Goal: Task Accomplishment & Management: Manage account settings

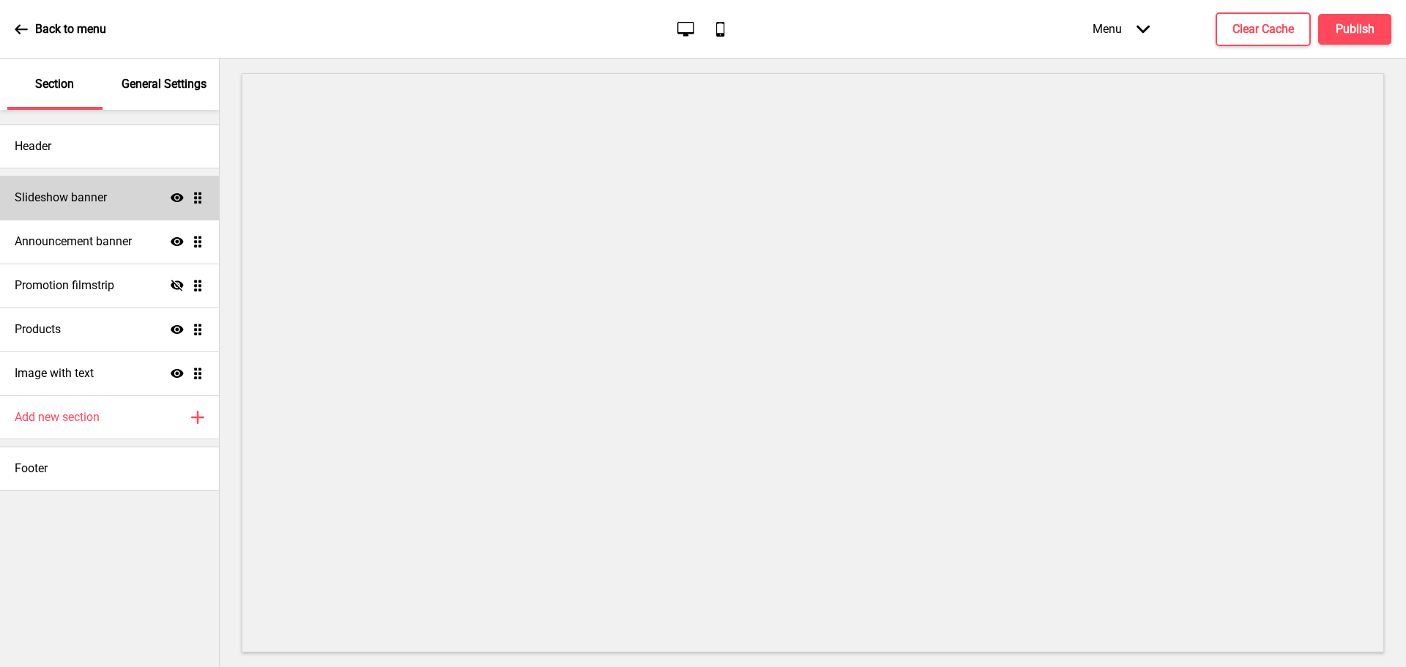
click at [70, 206] on div "Slideshow banner Show Drag" at bounding box center [109, 198] width 219 height 44
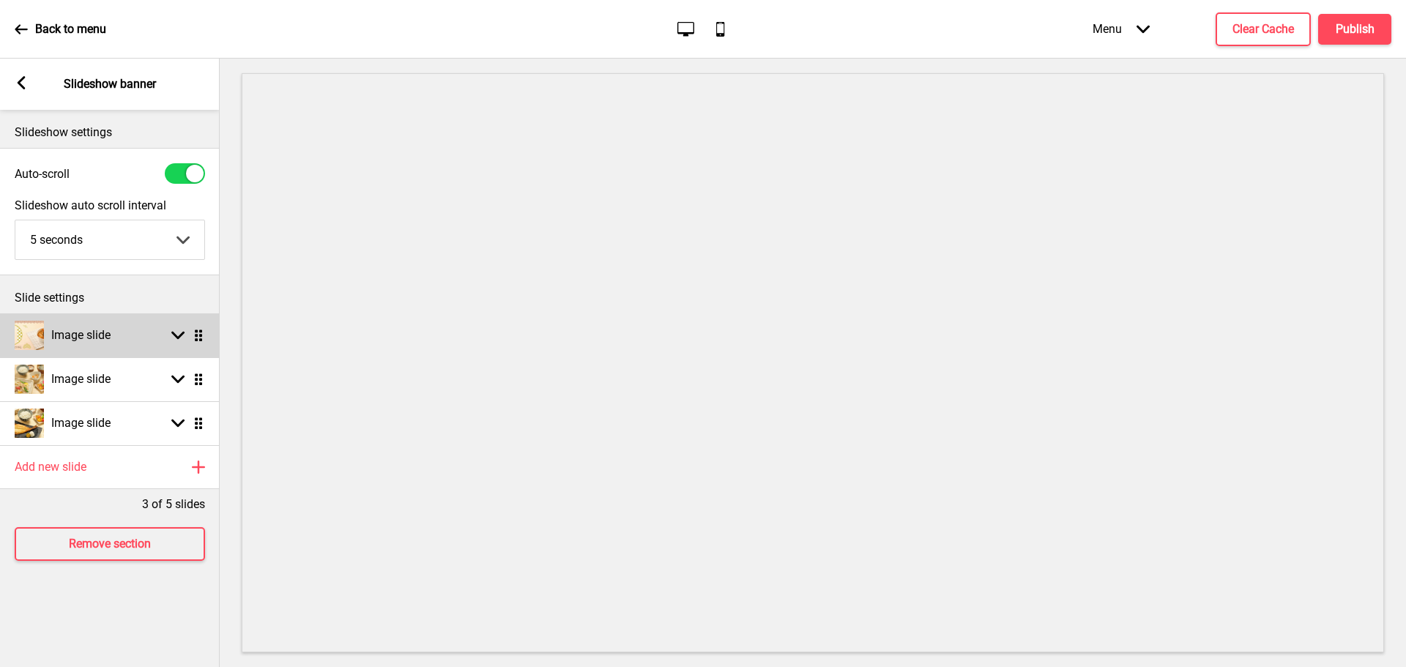
click at [67, 346] on div "Image slide" at bounding box center [63, 335] width 96 height 29
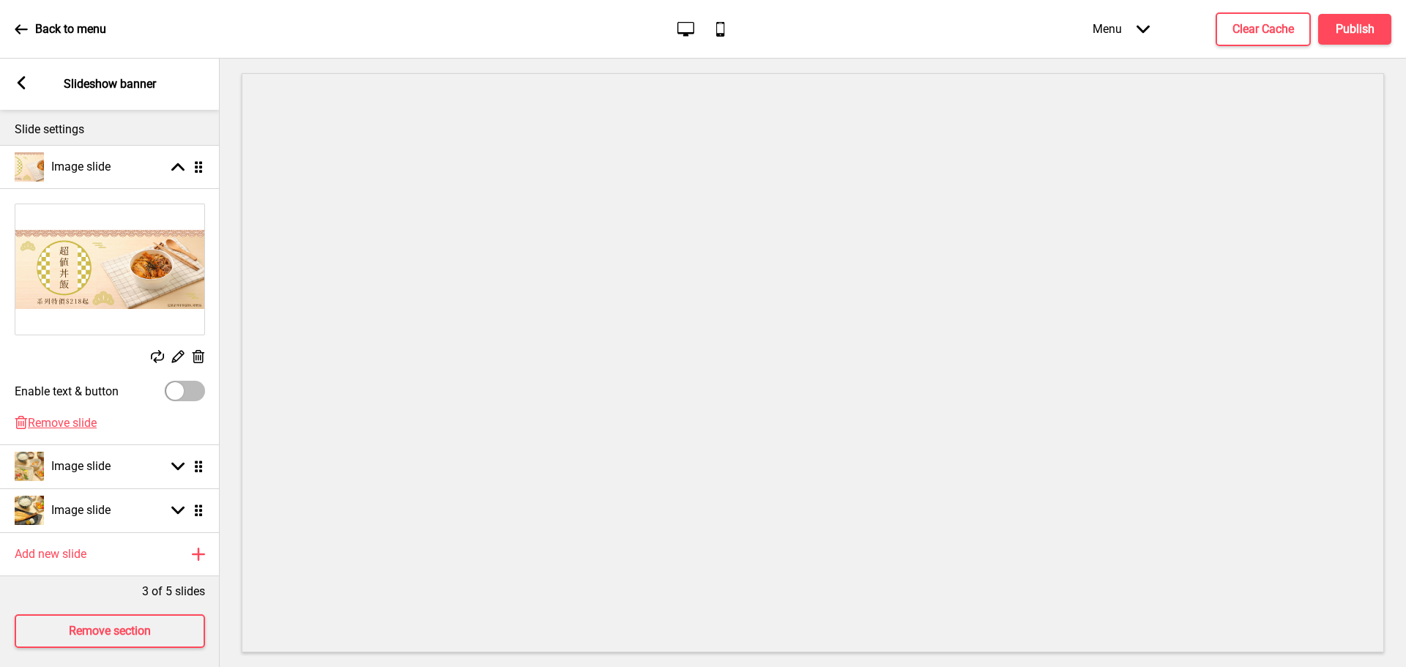
scroll to position [190, 0]
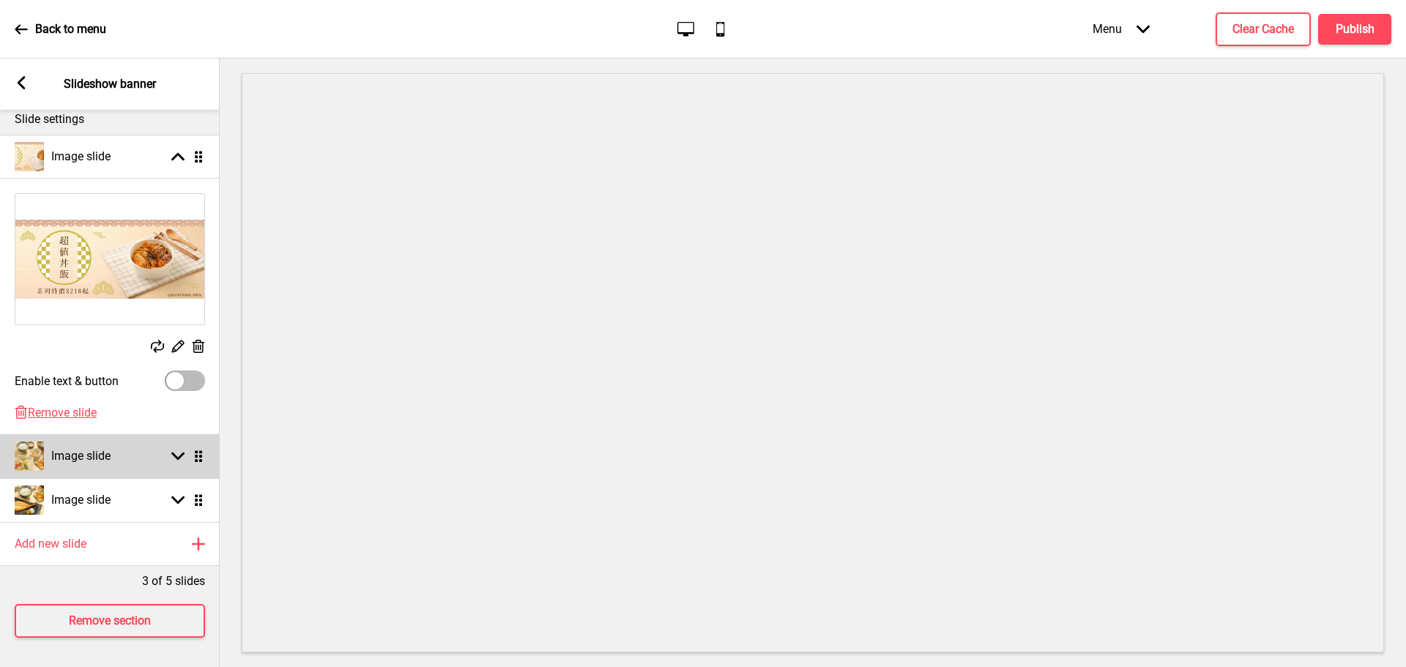
click at [92, 452] on h4 "Image slide" at bounding box center [80, 456] width 59 height 16
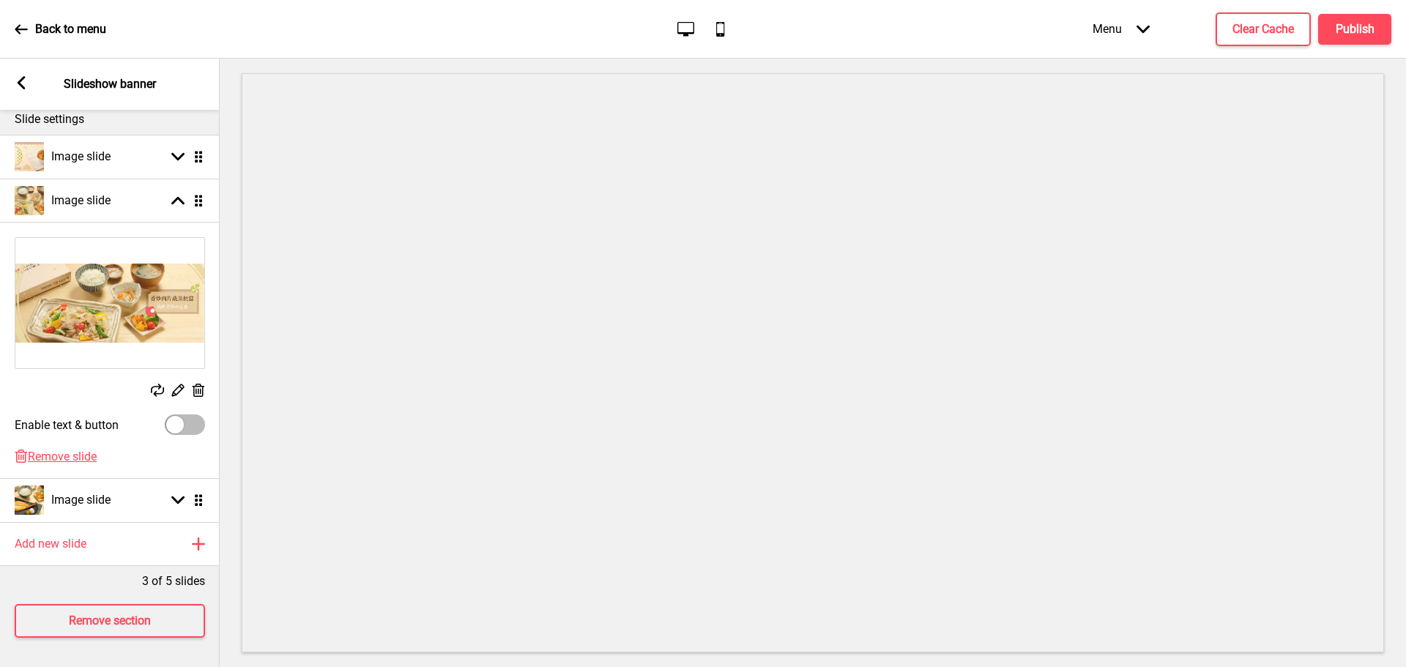
click at [29, 74] on div "Arrow left Slideshow banner" at bounding box center [110, 84] width 220 height 51
click at [23, 84] on rect at bounding box center [21, 82] width 13 height 13
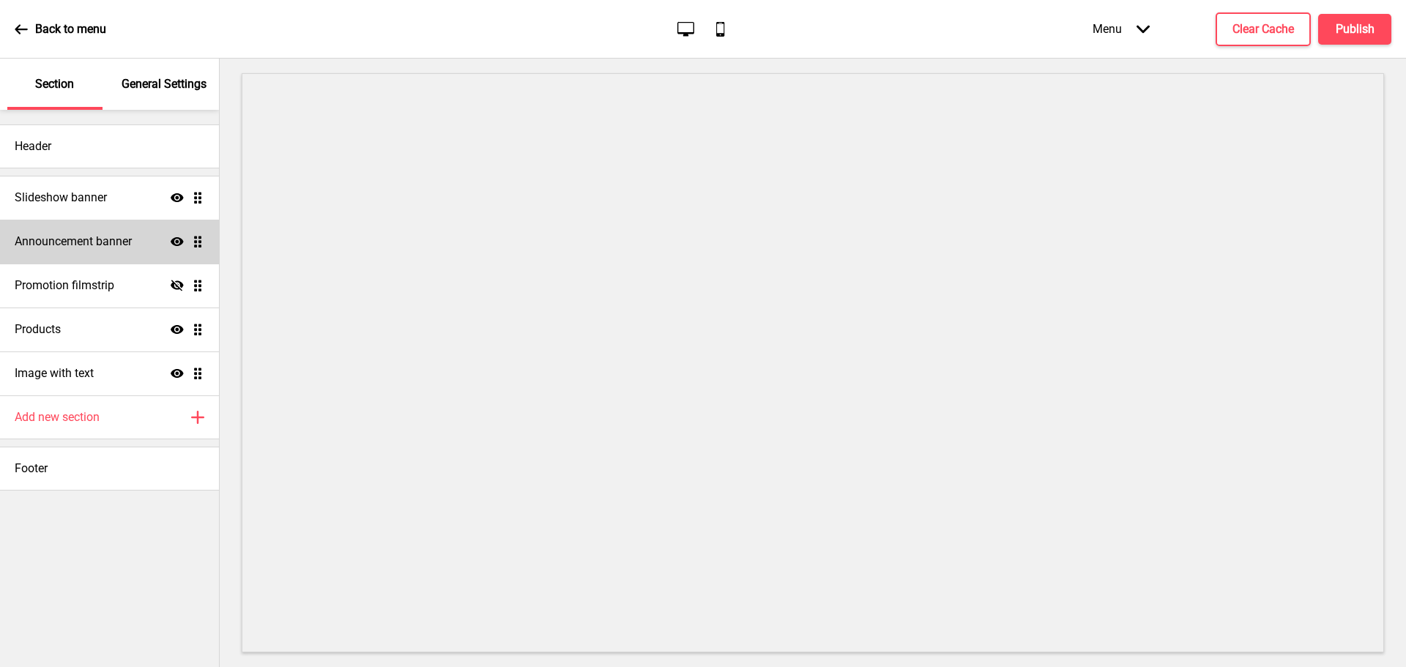
click at [71, 246] on h4 "Announcement banner" at bounding box center [73, 242] width 117 height 16
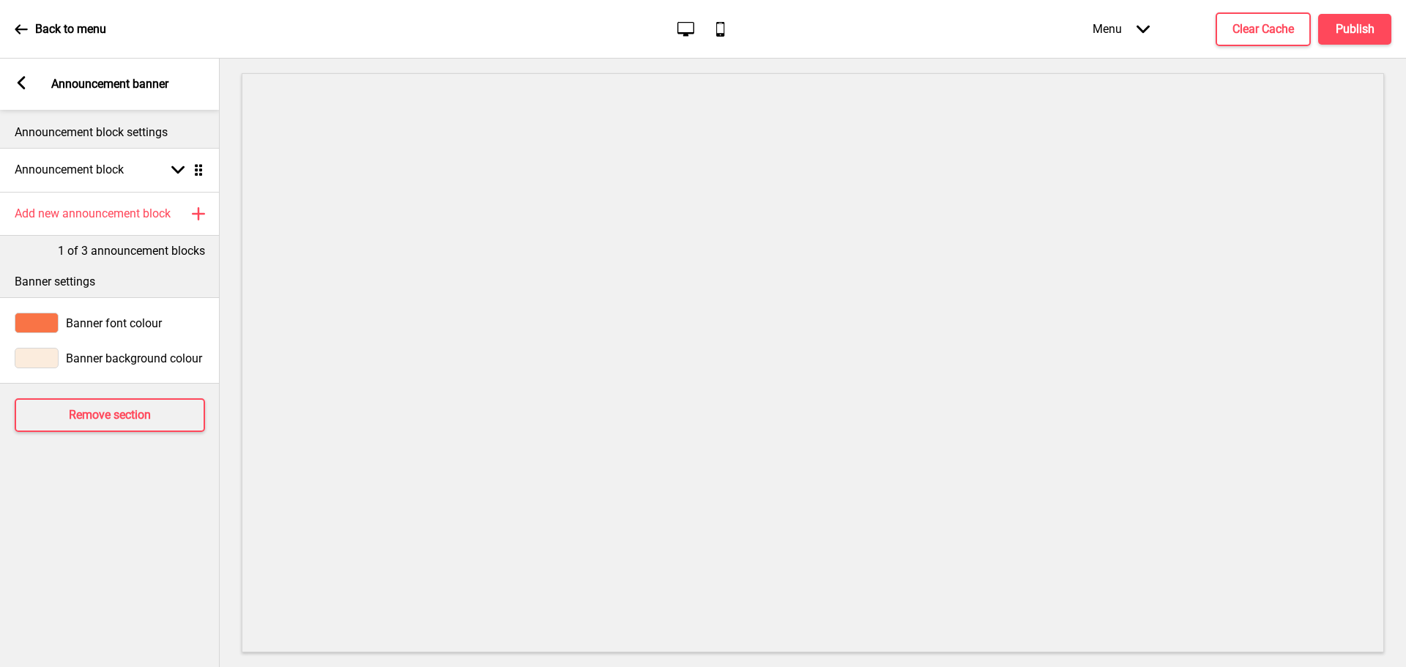
click at [23, 81] on rect at bounding box center [21, 82] width 13 height 13
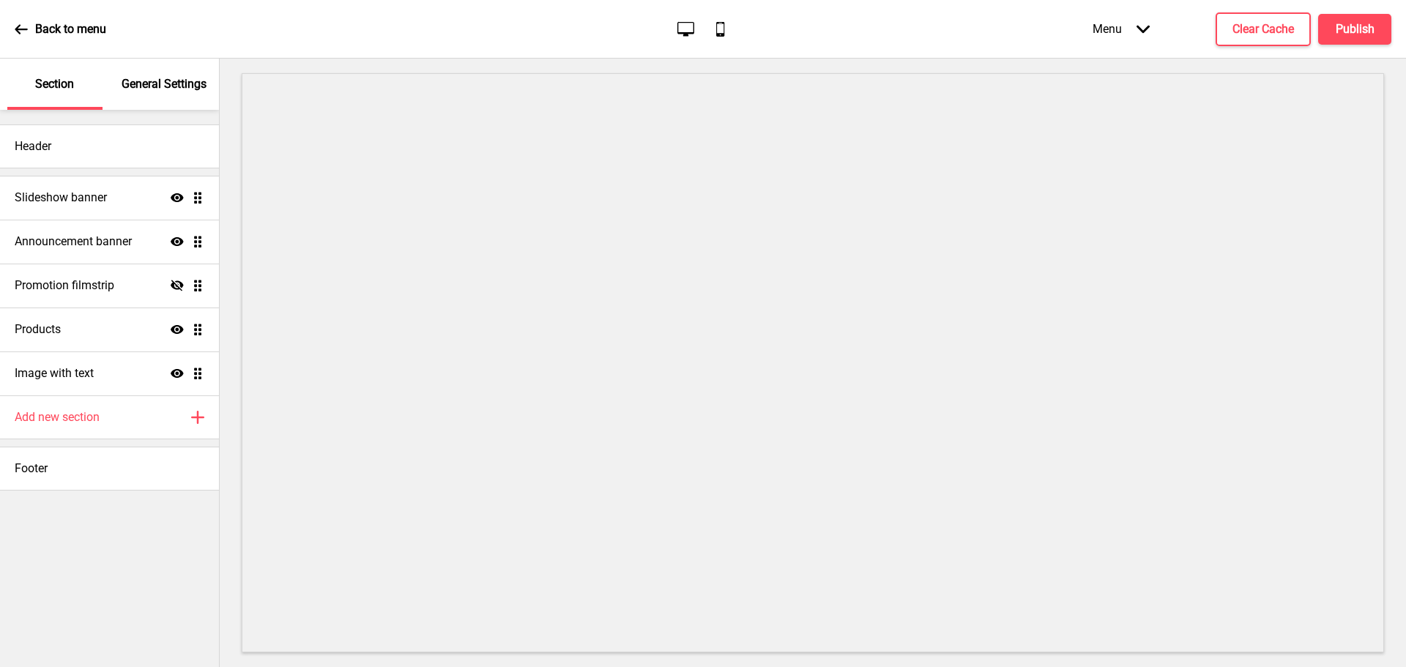
click at [153, 79] on p "General Settings" at bounding box center [164, 84] width 85 height 16
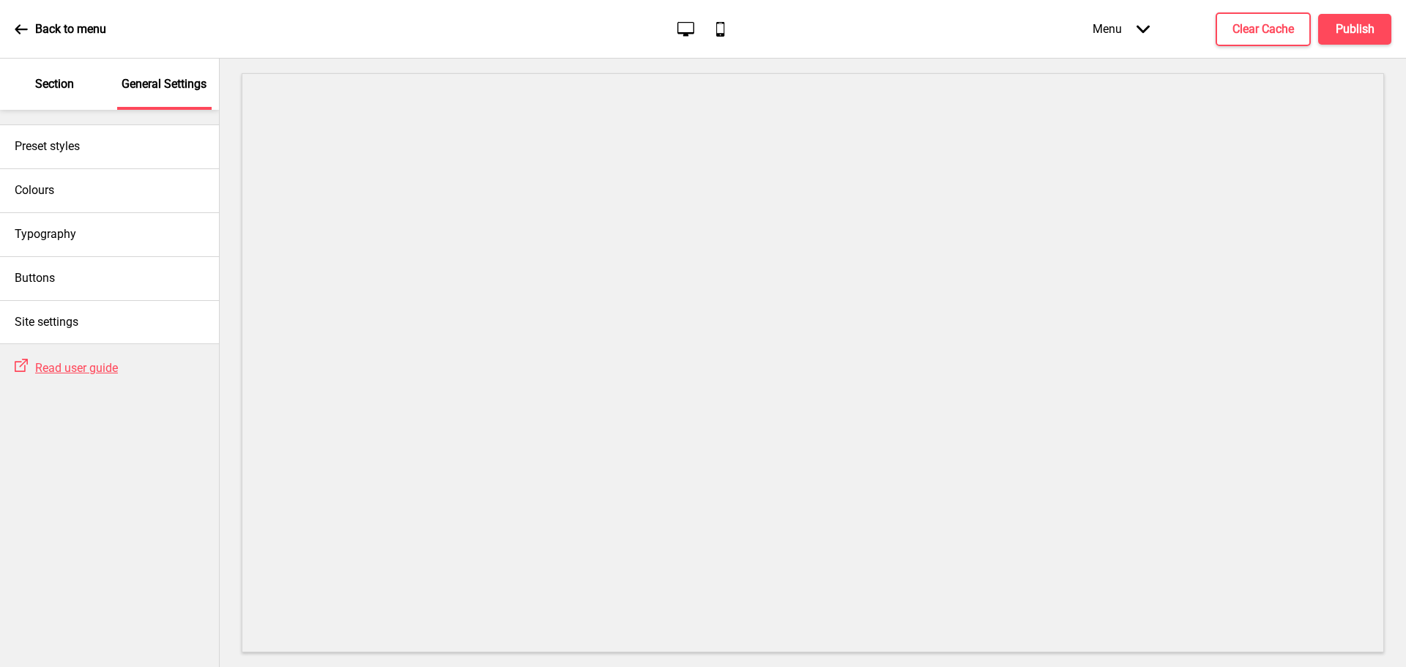
click at [71, 92] on div "Section" at bounding box center [54, 84] width 95 height 51
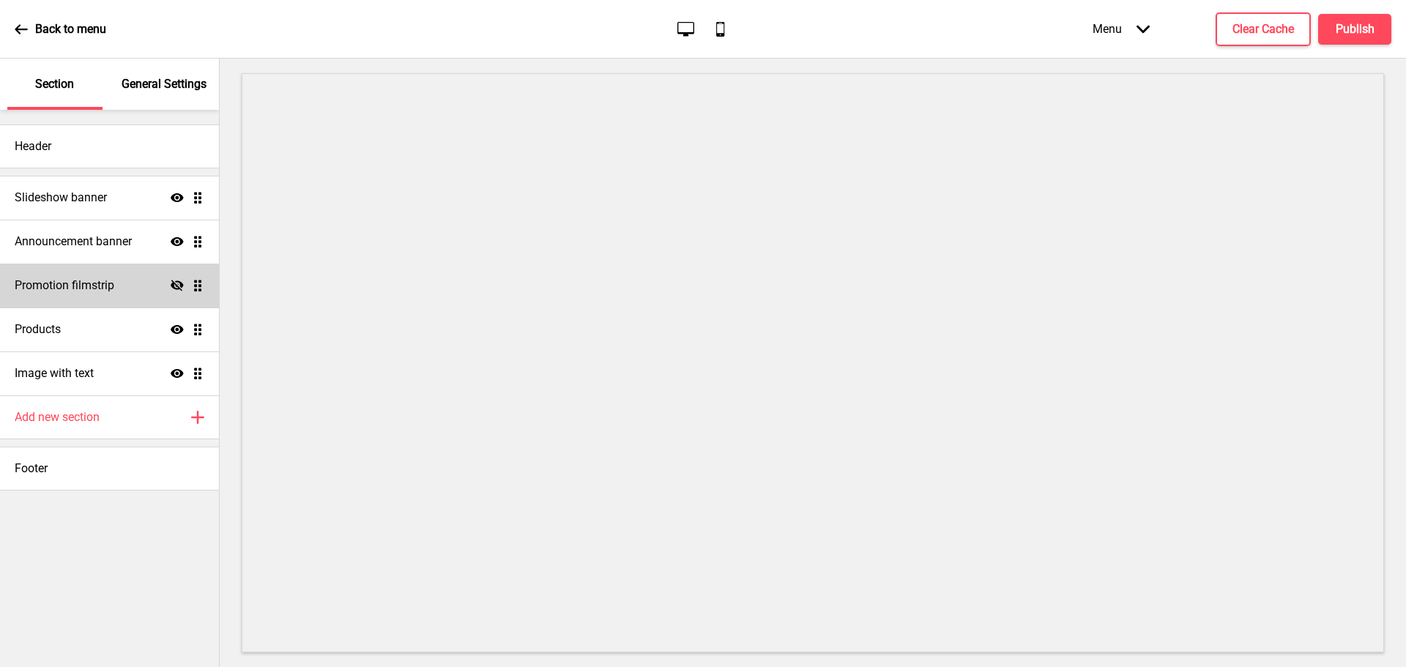
click at [105, 292] on h4 "Promotion filmstrip" at bounding box center [65, 285] width 100 height 16
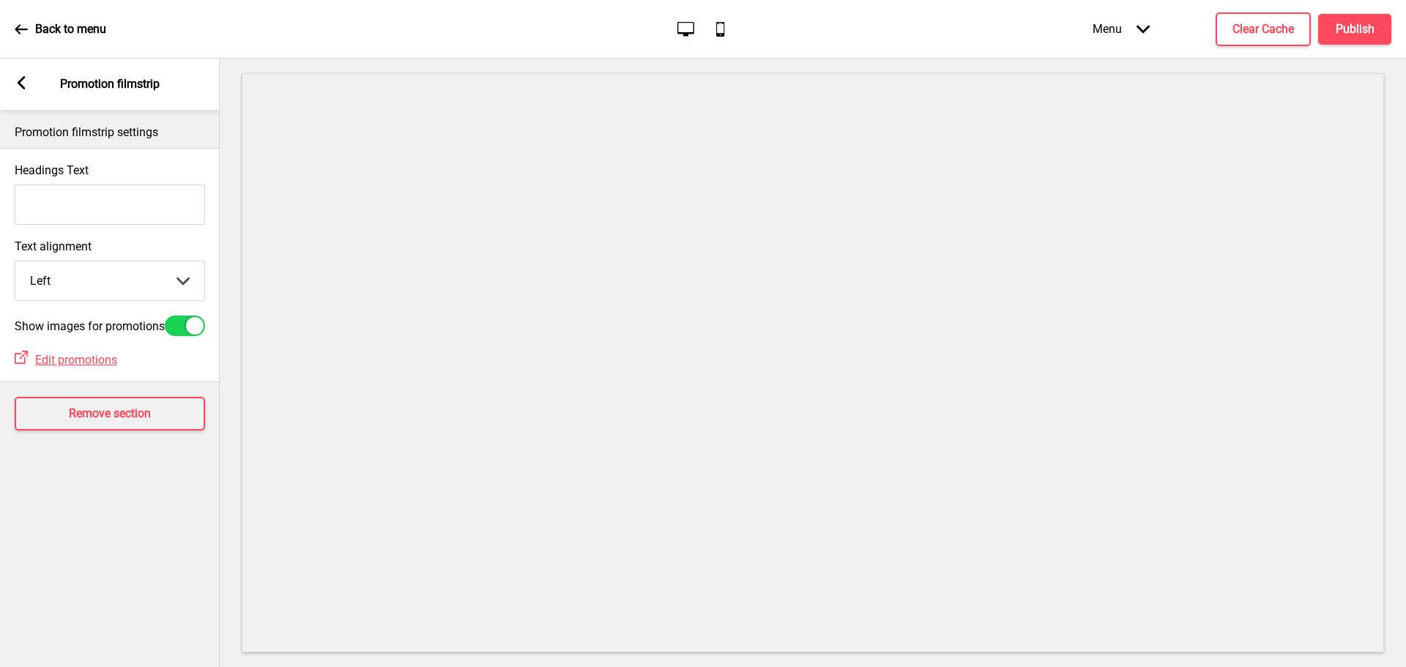
click at [21, 81] on icon at bounding box center [22, 82] width 8 height 13
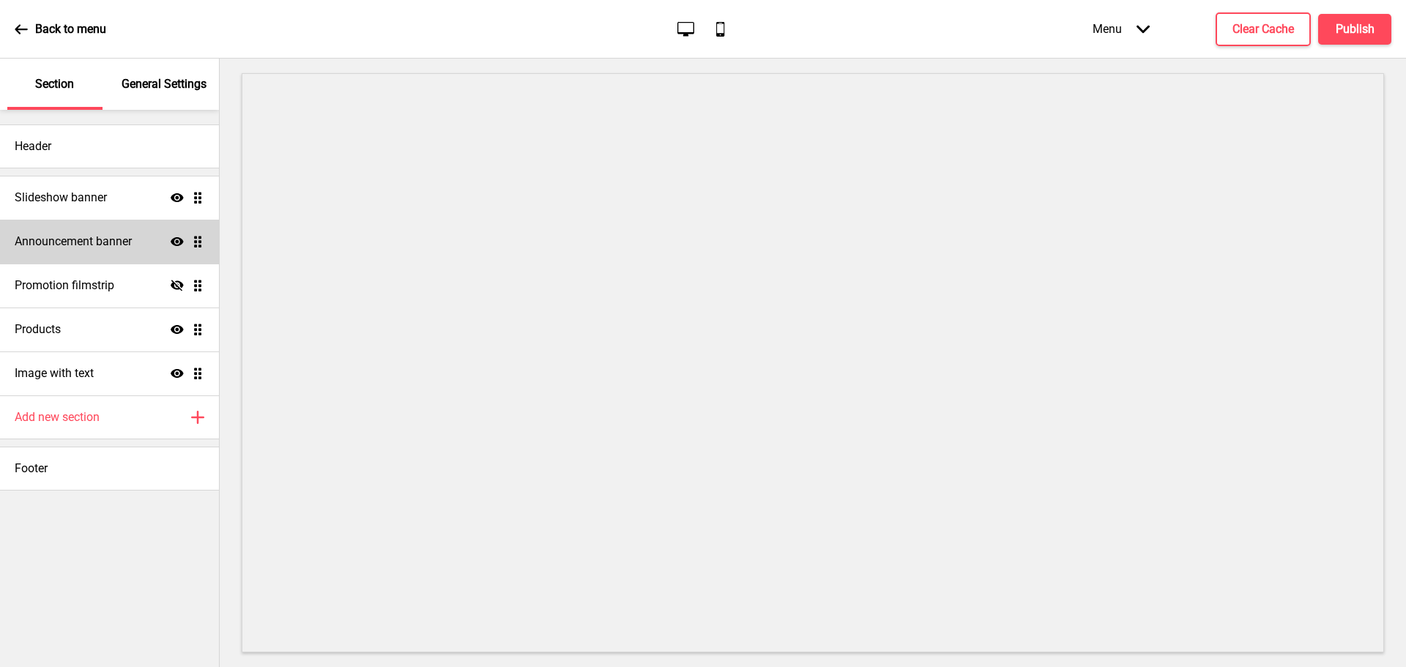
click at [99, 246] on h4 "Announcement banner" at bounding box center [73, 242] width 117 height 16
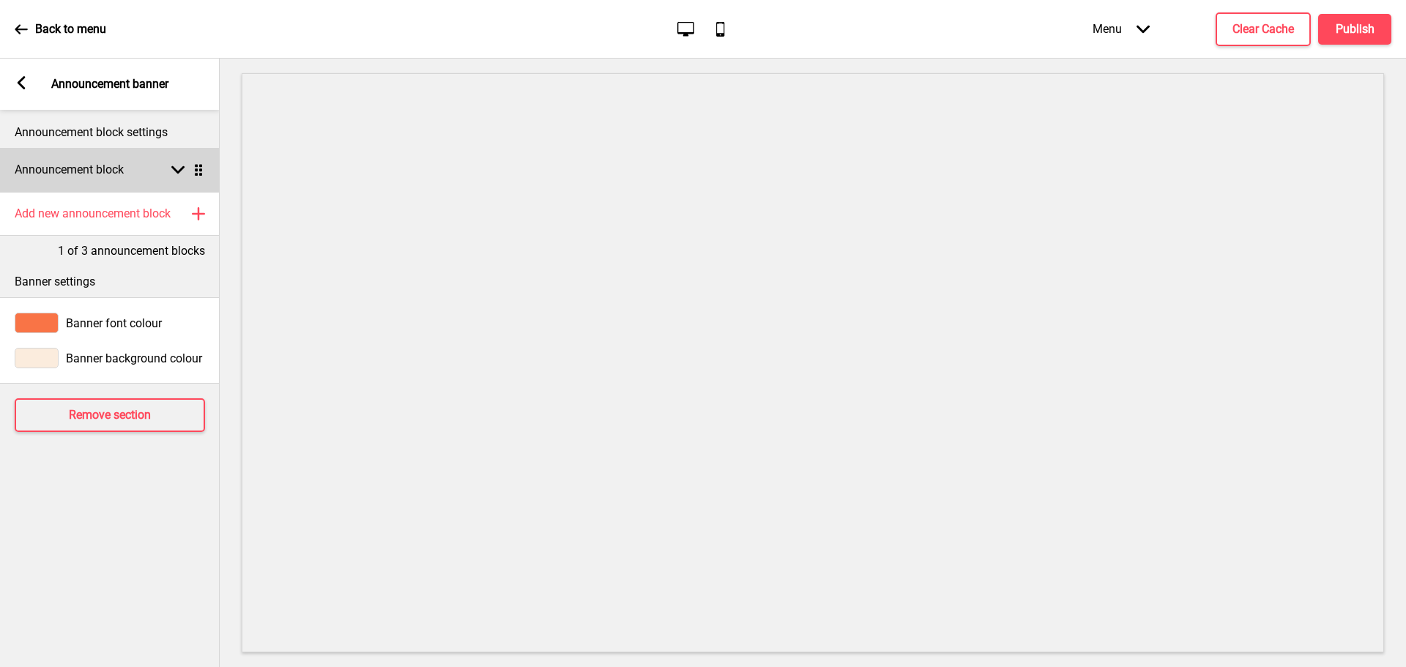
click at [178, 167] on rect at bounding box center [177, 169] width 13 height 13
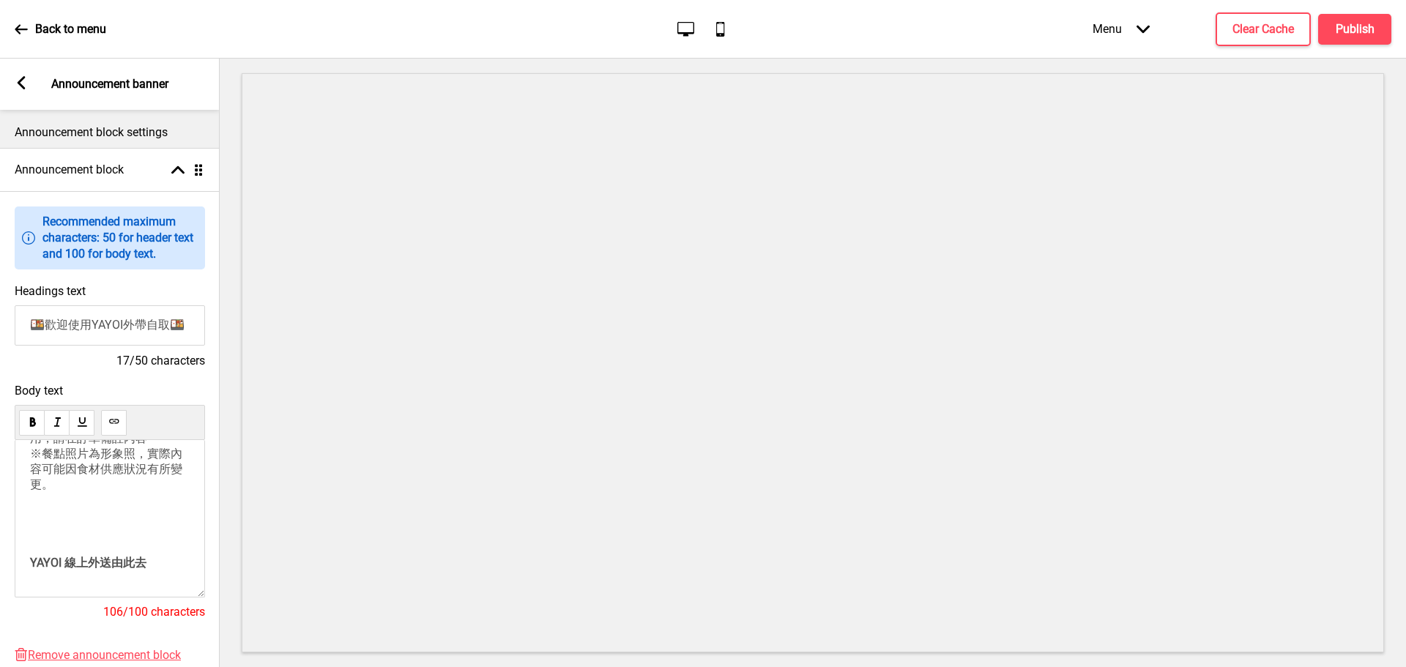
scroll to position [0, 0]
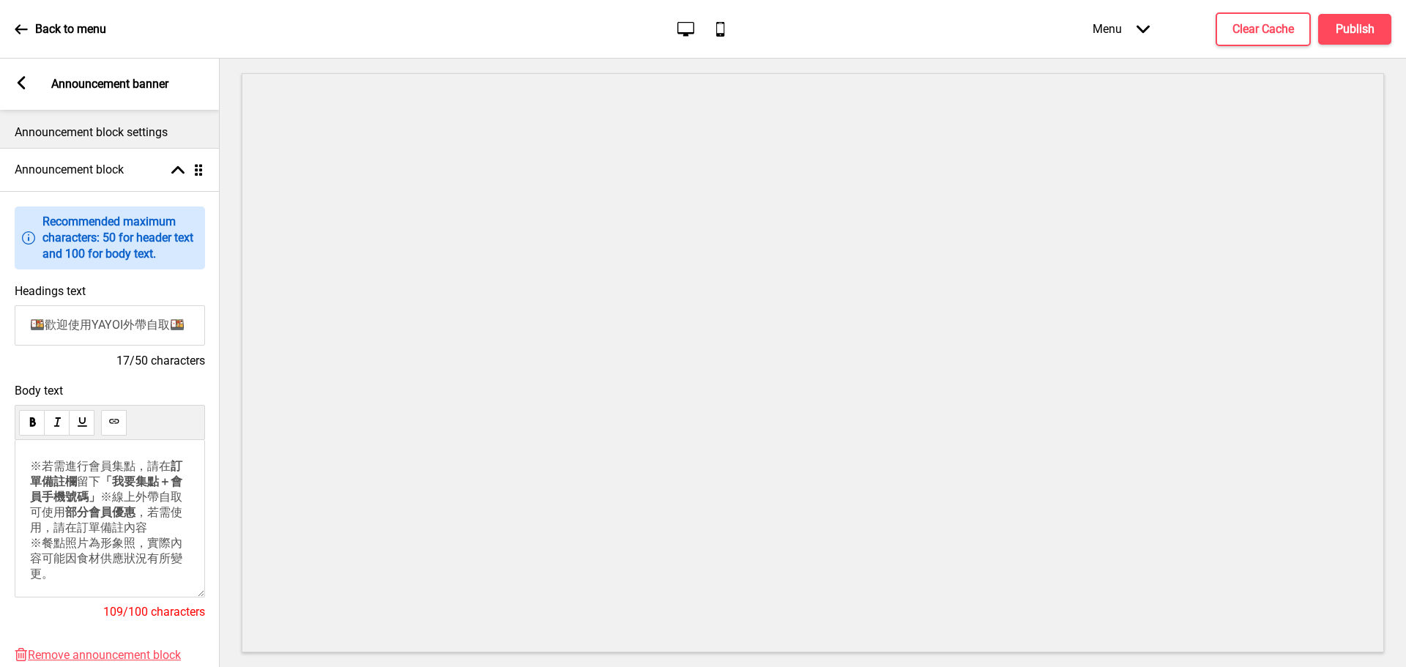
click at [33, 519] on span "※線上外帶自取可使用" at bounding box center [106, 504] width 152 height 29
copy span "※"
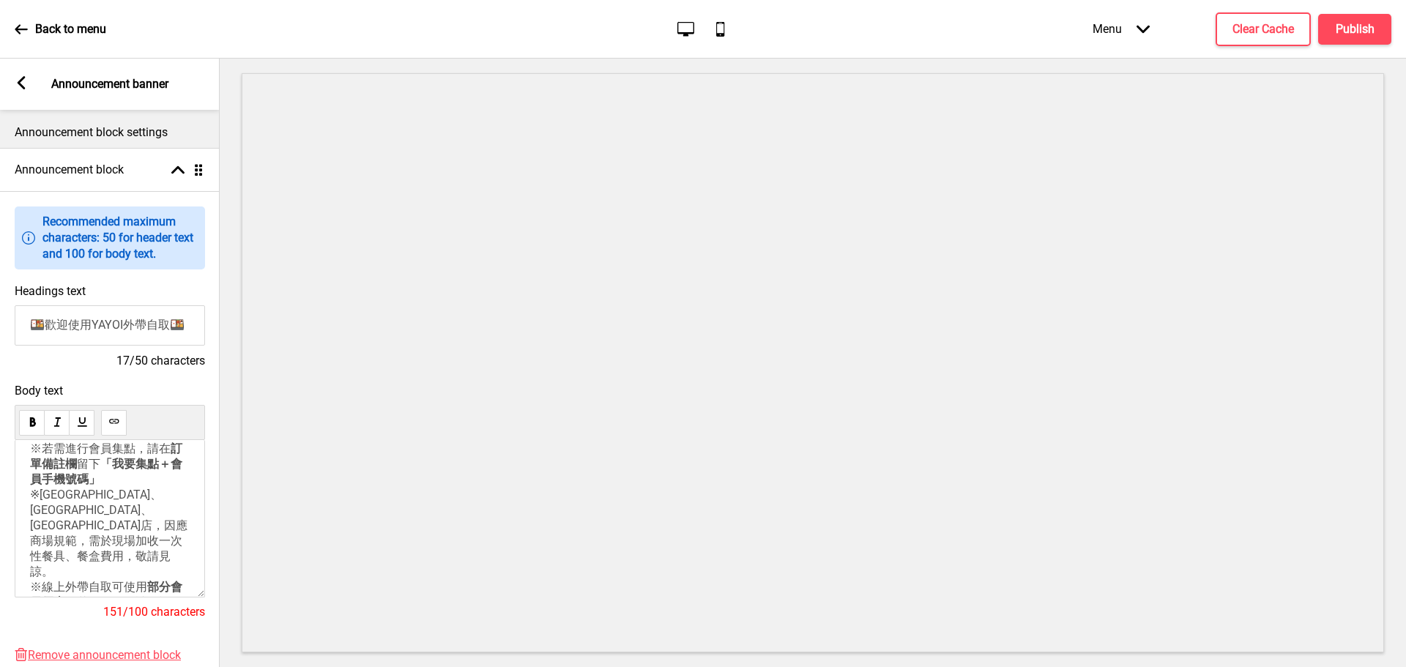
scroll to position [91, 0]
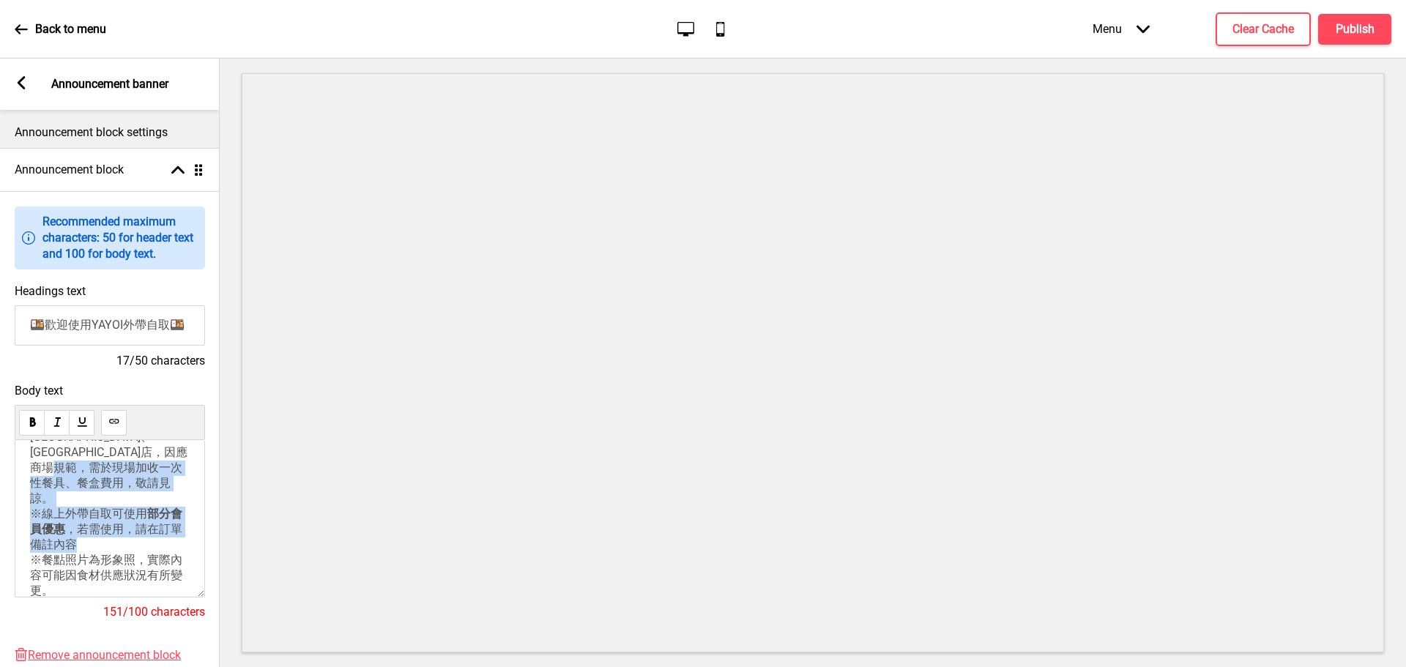
drag, startPoint x: 30, startPoint y: 534, endPoint x: 98, endPoint y: 569, distance: 76.6
click at [98, 569] on p "※若需進行會員集點，請在 訂單備註欄 留下 「我要集點＋會員手機號碼」 ※[GEOGRAPHIC_DATA]、[GEOGRAPHIC_DATA]、[GEOGR…" at bounding box center [110, 483] width 160 height 231
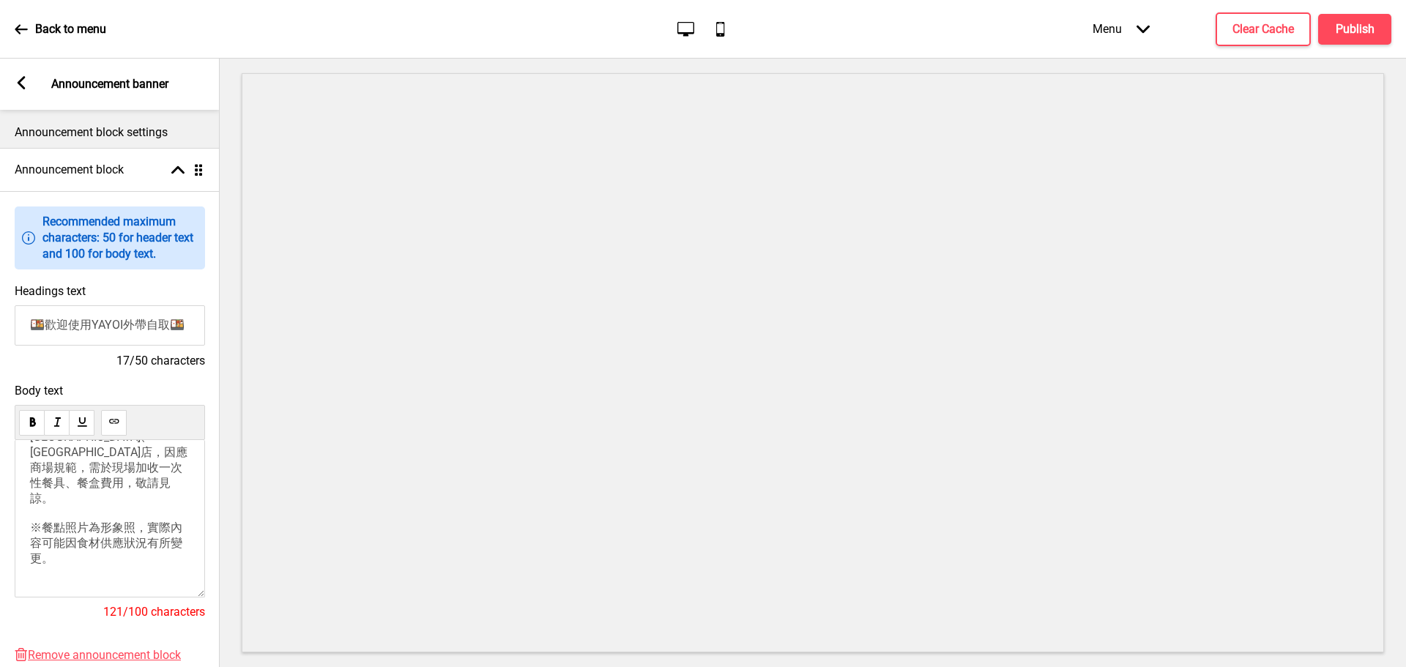
scroll to position [0, 0]
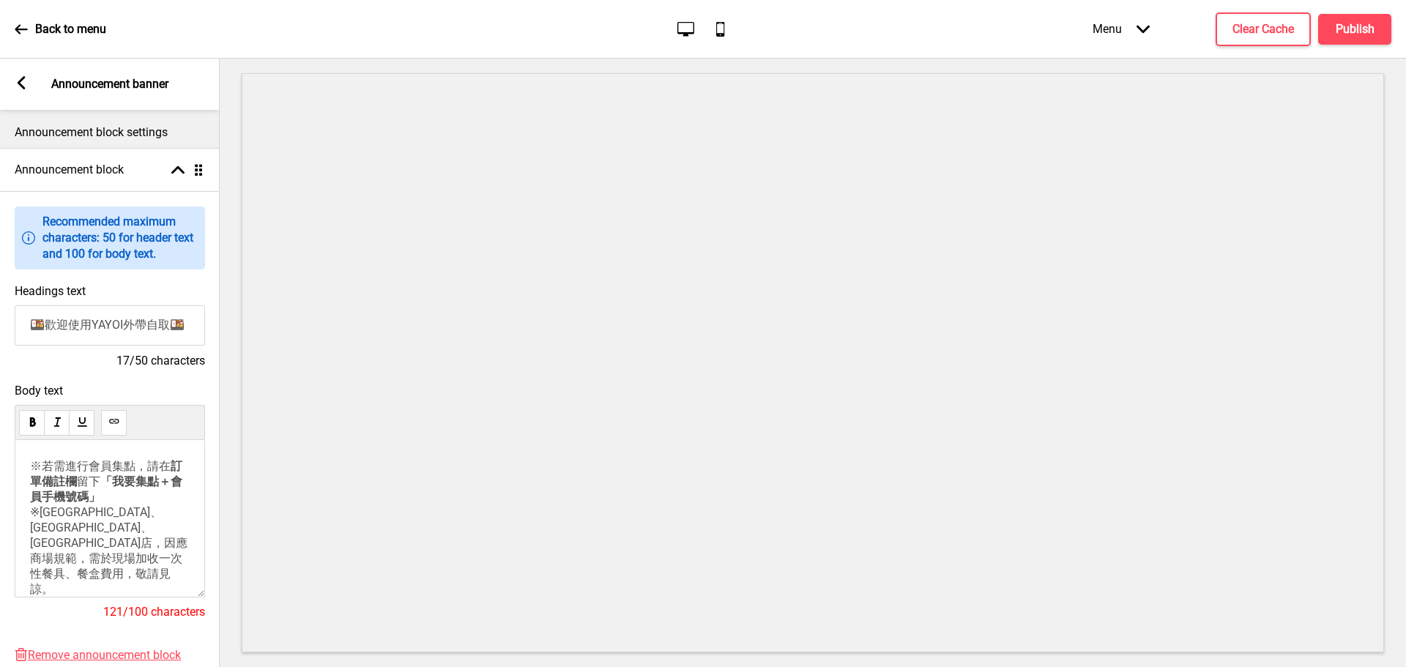
click at [129, 511] on p "※若需進行會員集點，請在 訂單備註欄 留下 「我要集點＋會員手機號碼」 ※[GEOGRAPHIC_DATA]、[GEOGRAPHIC_DATA]、[GEOGR…" at bounding box center [110, 558] width 160 height 198
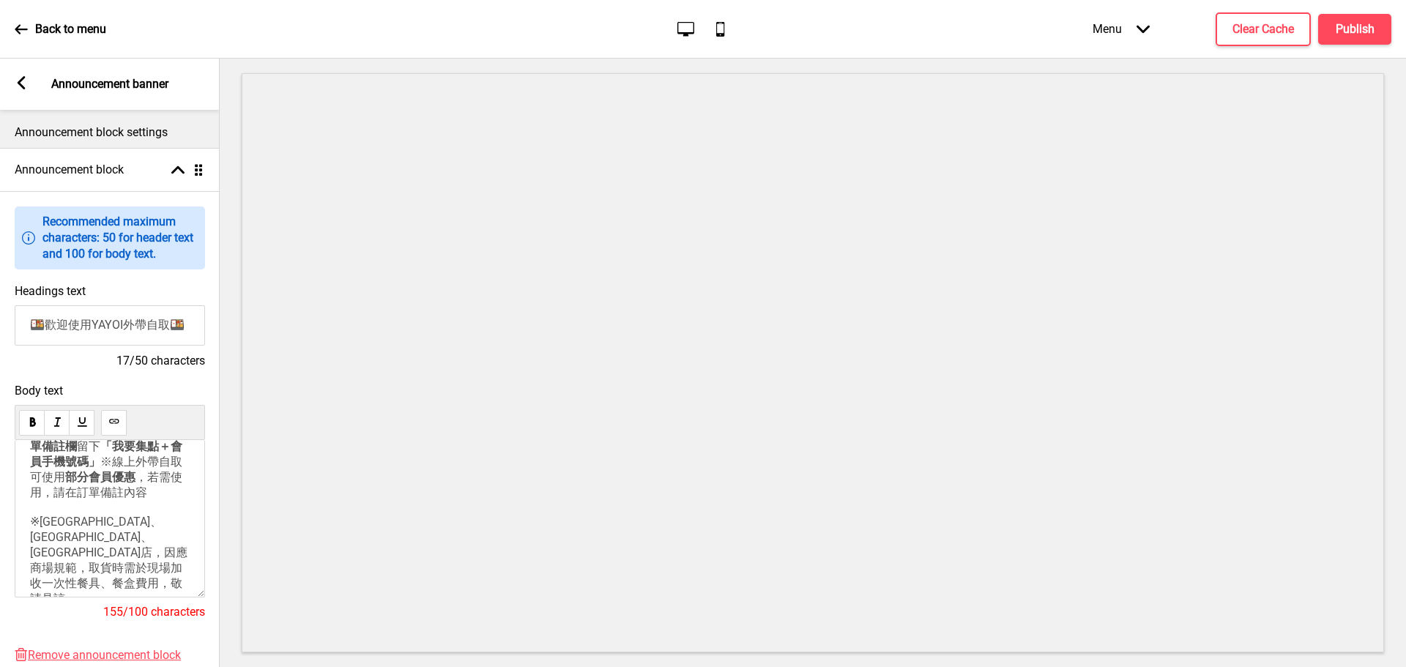
scroll to position [123, 0]
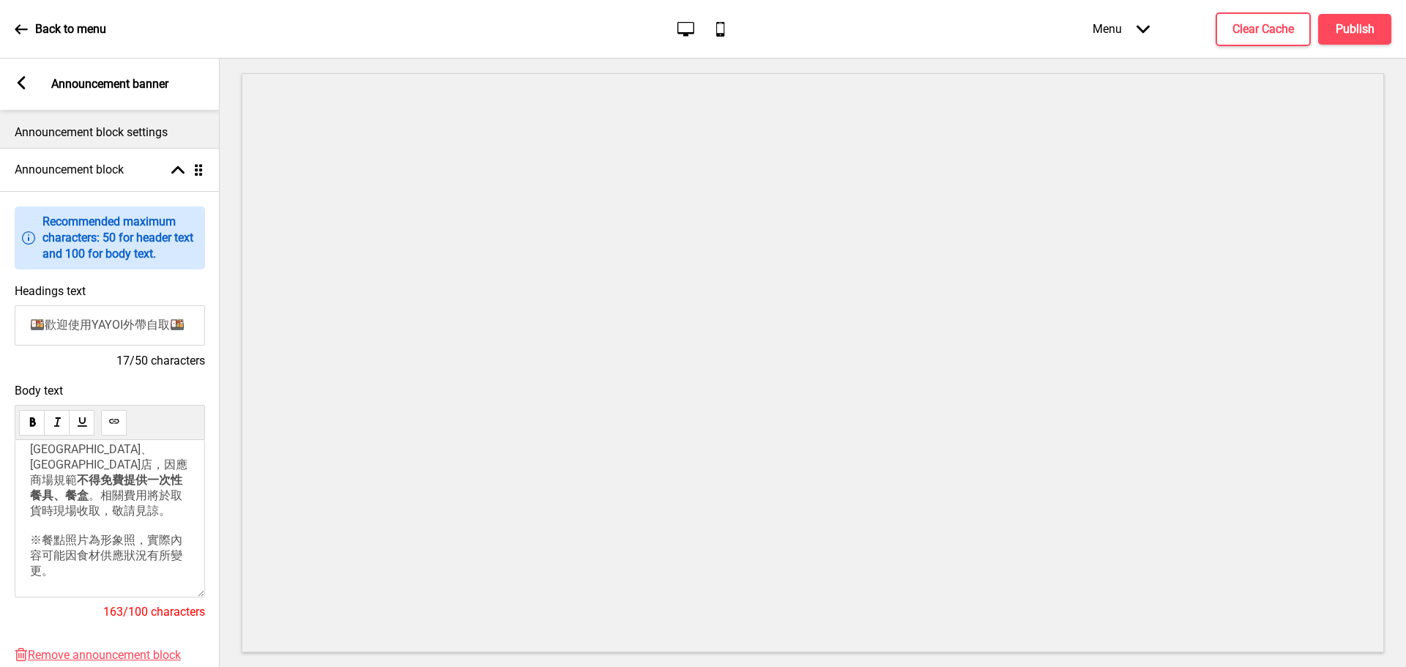
click at [122, 542] on span "。相關費用將於取貨時現場收取，敬請見諒。 ※餐點照片為形象照，實際內容可能因食材供應狀況有所變更。" at bounding box center [106, 532] width 152 height 89
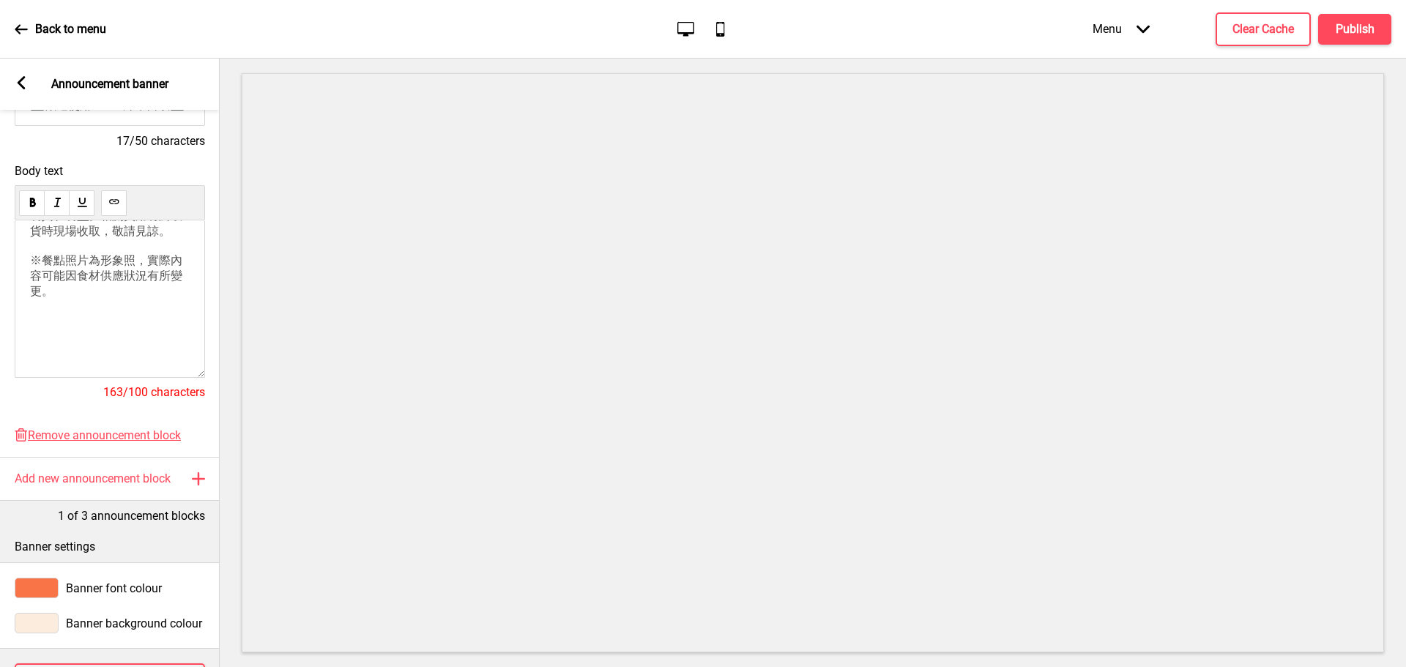
scroll to position [291, 0]
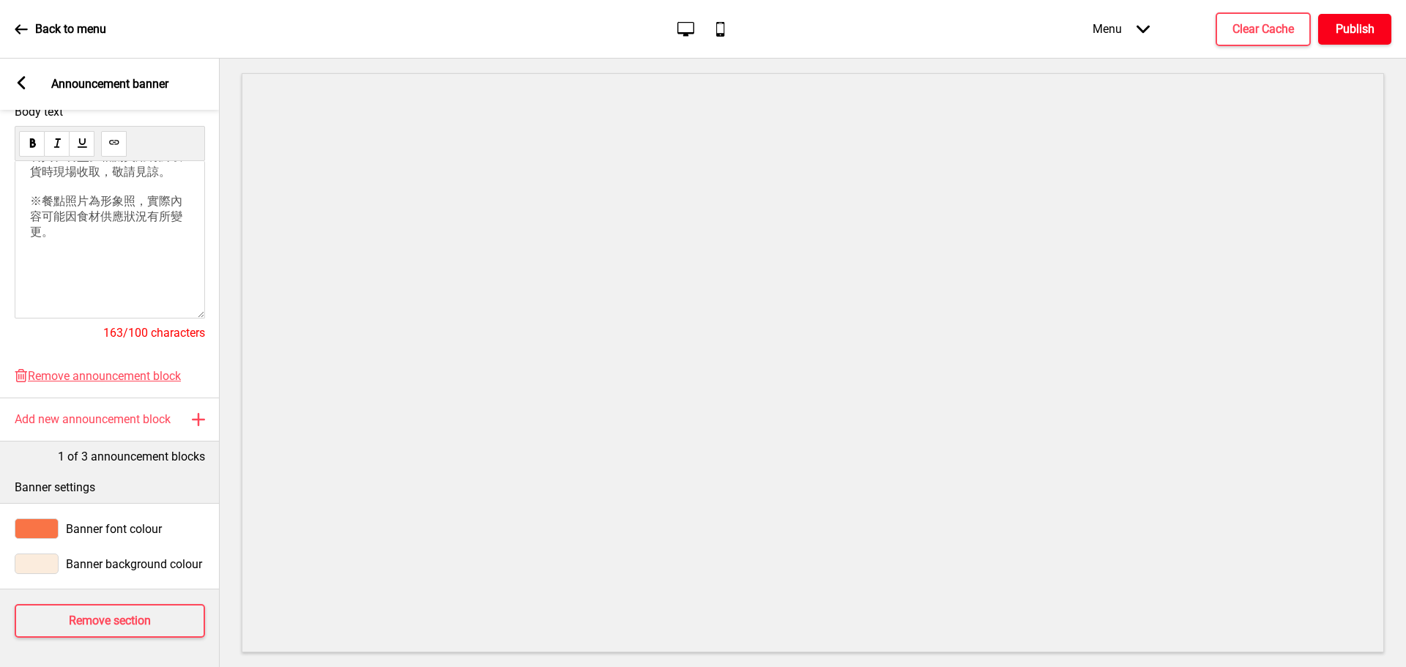
click at [1354, 21] on h4 "Publish" at bounding box center [1354, 29] width 39 height 16
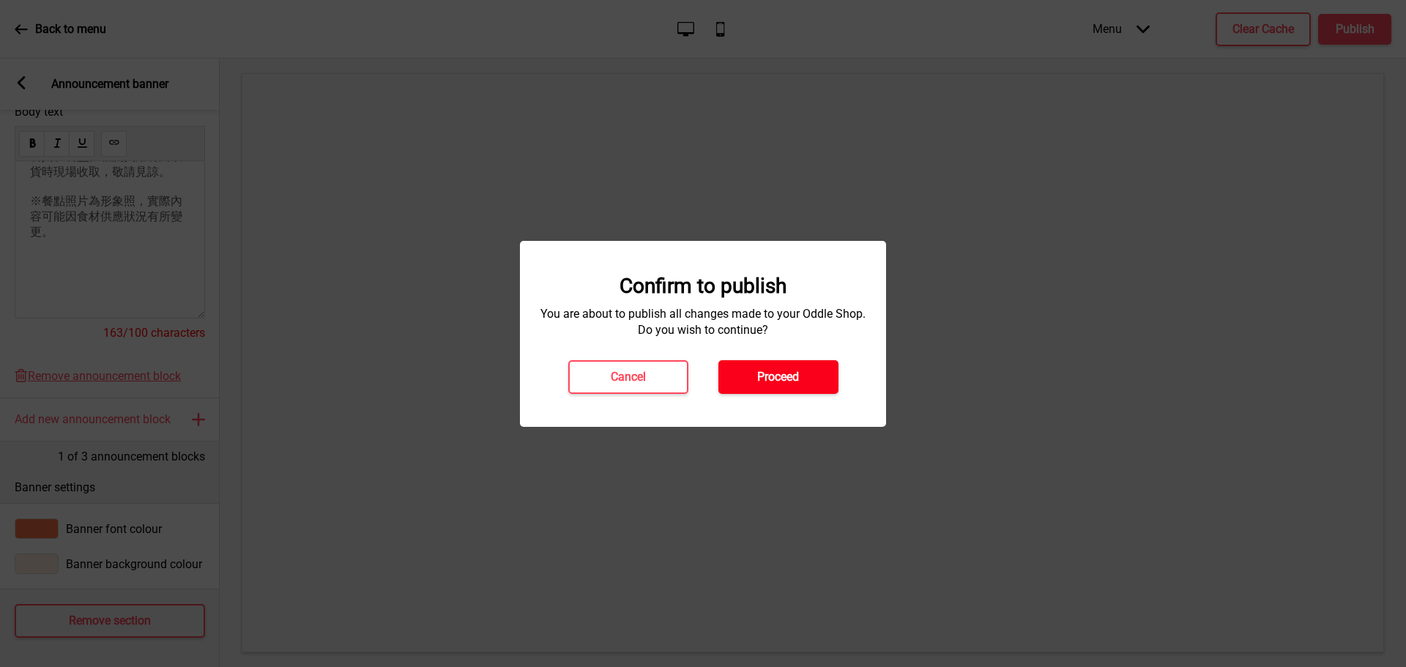
click at [781, 381] on h4 "Proceed" at bounding box center [778, 377] width 42 height 16
